Goal: Task Accomplishment & Management: Use online tool/utility

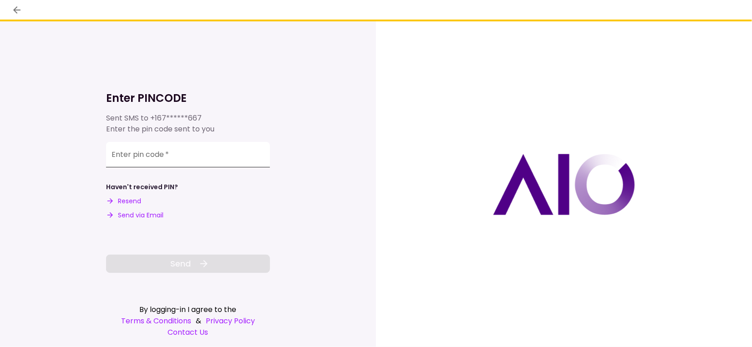
click at [160, 152] on input "Enter pin code   *" at bounding box center [188, 154] width 164 height 25
click at [142, 160] on input "Enter pin code   *" at bounding box center [188, 155] width 164 height 25
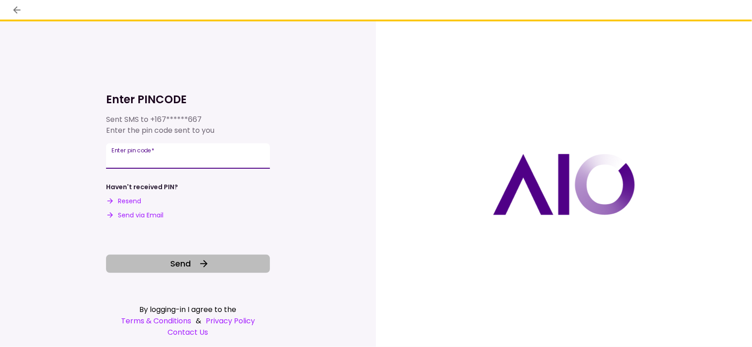
type input "******"
click at [220, 259] on button "Send" at bounding box center [188, 264] width 164 height 18
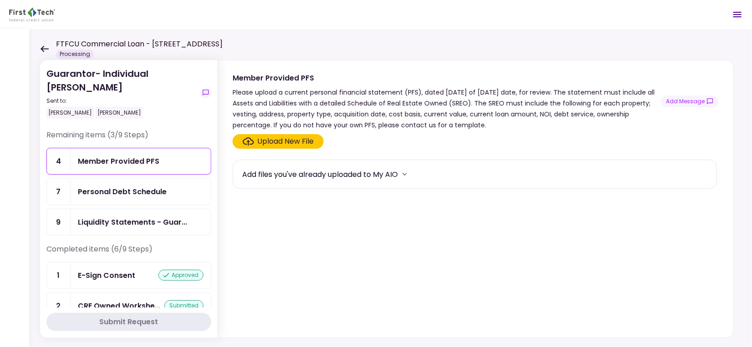
click at [41, 46] on icon at bounding box center [44, 49] width 9 height 7
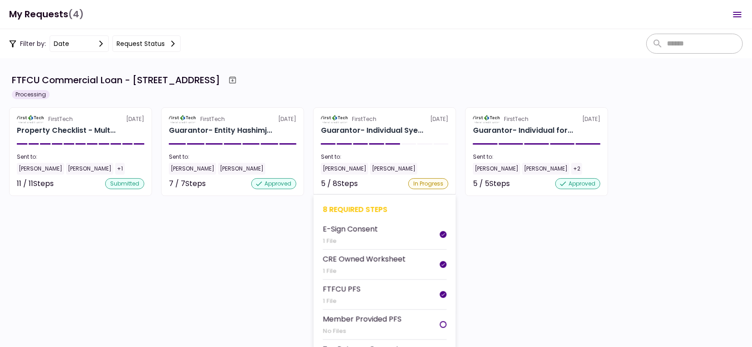
click at [382, 167] on div "Syed Hashim" at bounding box center [393, 169] width 47 height 12
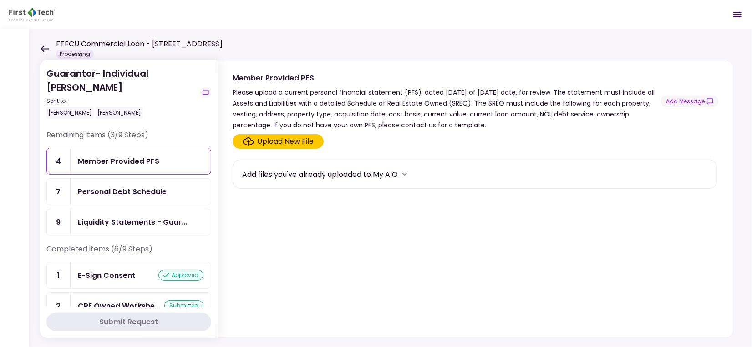
click at [147, 166] on div "Member Provided PFS" at bounding box center [118, 161] width 81 height 11
click at [113, 191] on div "Personal Debt Schedule" at bounding box center [122, 191] width 89 height 11
